Goal: Check status: Check status

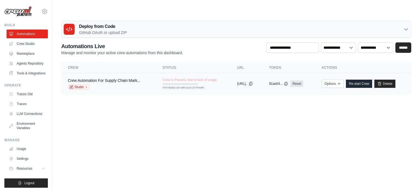
click at [156, 73] on td "Crew is Paused, due to lack of usage First deploy can take up to 10 minutes" at bounding box center [193, 81] width 74 height 16
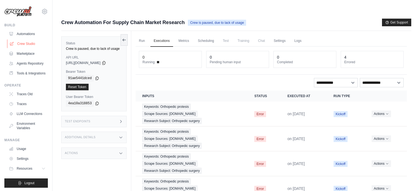
click at [24, 44] on link "Crew Studio" at bounding box center [27, 43] width 41 height 9
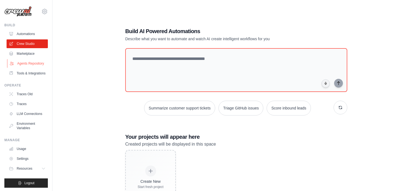
click at [25, 64] on link "Agents Repository" at bounding box center [27, 63] width 41 height 9
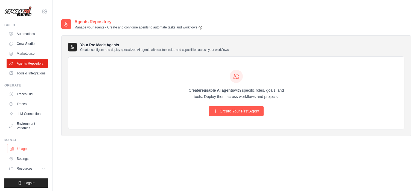
click at [18, 152] on link "Usage" at bounding box center [27, 148] width 41 height 9
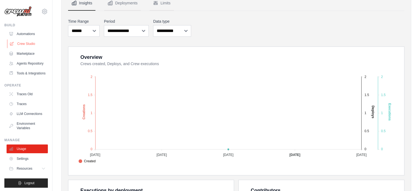
click at [27, 42] on link "Crew Studio" at bounding box center [27, 43] width 41 height 9
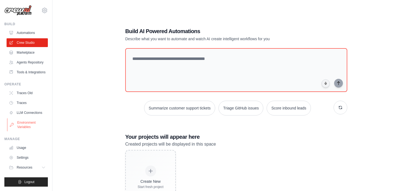
scroll to position [14, 0]
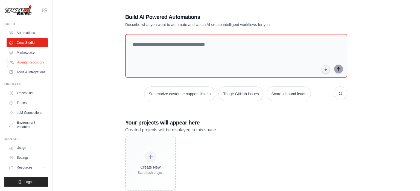
click at [26, 58] on link "Agents Repository" at bounding box center [27, 62] width 41 height 9
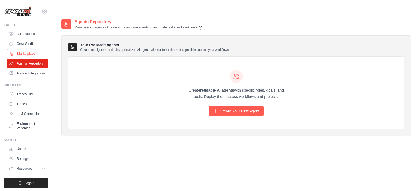
click at [25, 53] on link "Marketplace" at bounding box center [27, 53] width 41 height 9
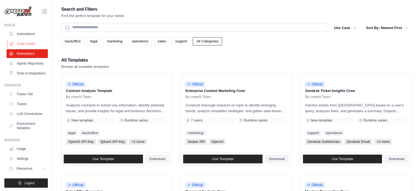
click at [26, 42] on link "Crew Studio" at bounding box center [27, 43] width 41 height 9
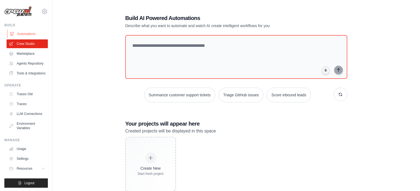
click at [22, 36] on link "Automations" at bounding box center [27, 33] width 41 height 9
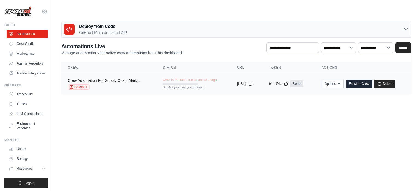
click at [96, 78] on link "Crew Automation For Supply Chain Mark..." at bounding box center [104, 80] width 72 height 4
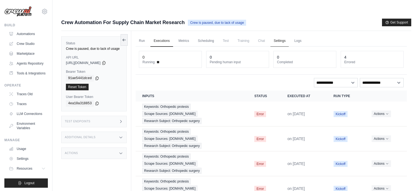
click at [286, 35] on link "Settings" at bounding box center [279, 40] width 18 height 11
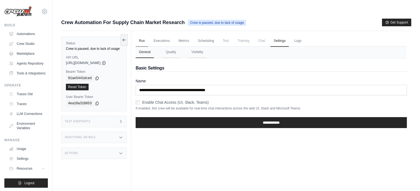
click at [144, 35] on link "Run" at bounding box center [141, 40] width 13 height 11
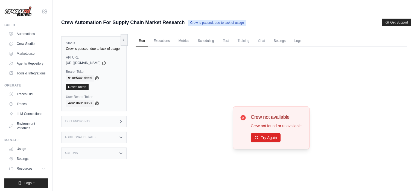
click at [240, 114] on icon at bounding box center [243, 117] width 7 height 7
click at [241, 114] on icon at bounding box center [243, 117] width 7 height 7
click at [160, 35] on link "Executions" at bounding box center [161, 40] width 23 height 11
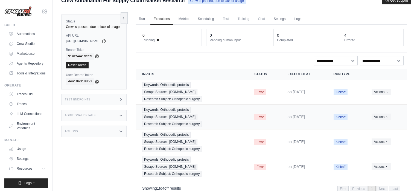
scroll to position [23, 0]
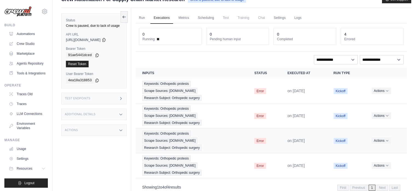
drag, startPoint x: 383, startPoint y: 172, endPoint x: 318, endPoint y: 123, distance: 81.3
click at [383, 184] on span "Next" at bounding box center [382, 187] width 12 height 6
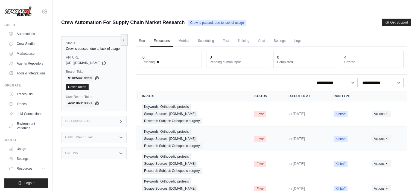
scroll to position [0, 0]
click at [185, 35] on link "Metrics" at bounding box center [183, 40] width 17 height 11
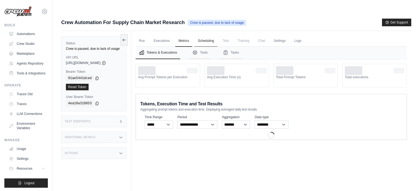
click at [209, 35] on link "Scheduling" at bounding box center [205, 40] width 23 height 11
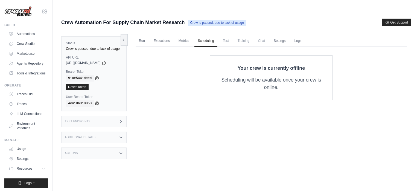
click at [239, 35] on span "Training" at bounding box center [243, 40] width 18 height 11
click at [249, 35] on span "Training" at bounding box center [243, 40] width 18 height 11
click at [19, 13] on img at bounding box center [17, 11] width 27 height 11
